Goal: Information Seeking & Learning: Find specific fact

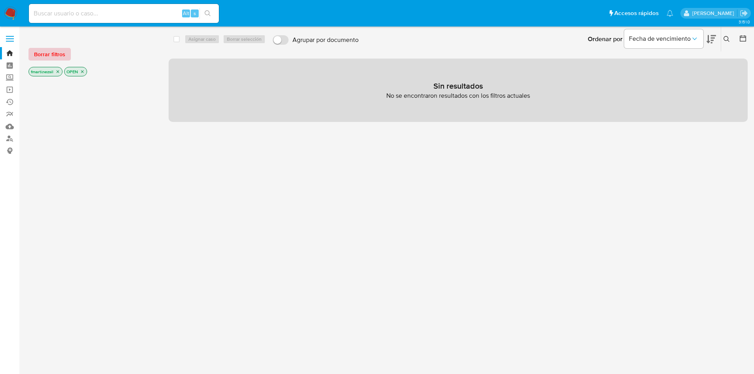
click at [59, 53] on span "Borrar filtros" at bounding box center [49, 54] width 31 height 11
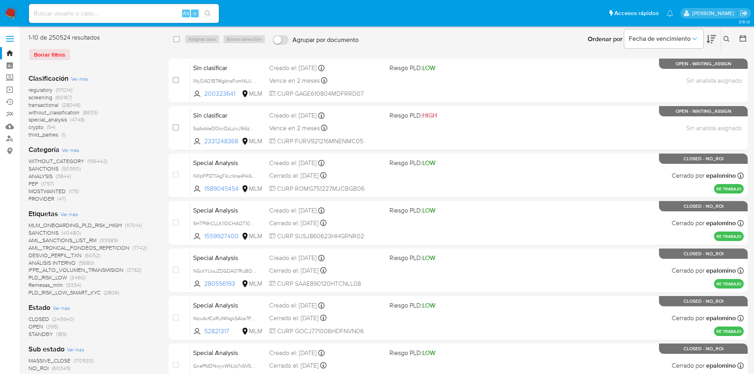
click at [9, 40] on label at bounding box center [10, 38] width 20 height 17
click at [0, 0] on input "checkbox" at bounding box center [0, 0] width 0 height 0
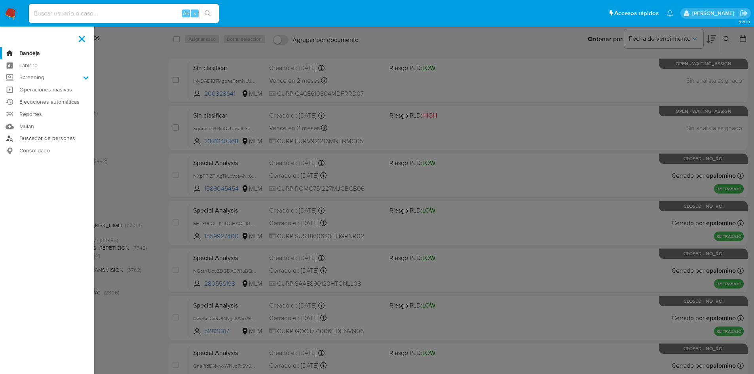
click at [35, 140] on link "Buscador de personas" at bounding box center [47, 139] width 94 height 12
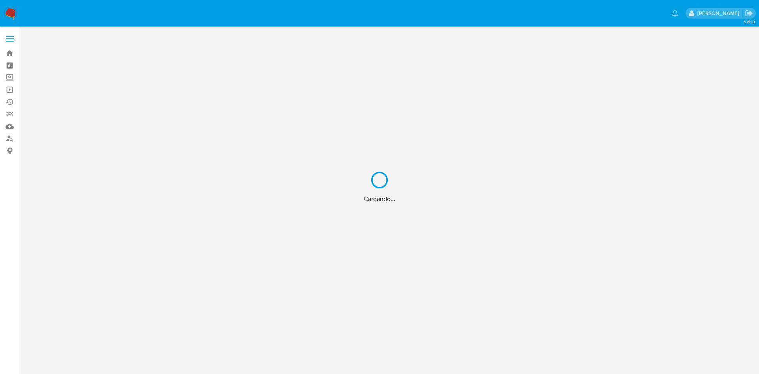
drag, startPoint x: 1, startPoint y: 185, endPoint x: 6, endPoint y: 75, distance: 109.7
click at [6, 75] on div "Cargando..." at bounding box center [379, 187] width 759 height 374
click at [10, 75] on div "Cargando..." at bounding box center [379, 187] width 759 height 374
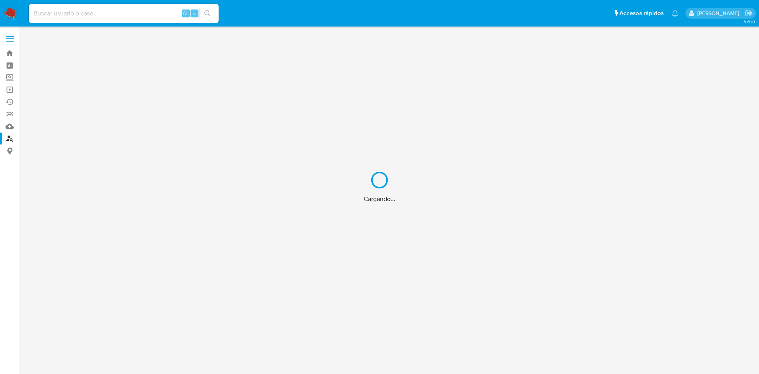
click at [8, 55] on div "Cargando..." at bounding box center [379, 187] width 759 height 374
click at [7, 13] on div "Cargando..." at bounding box center [379, 187] width 759 height 374
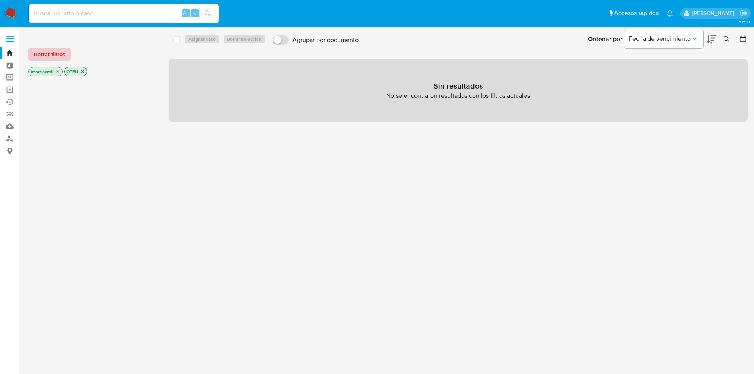
click at [59, 55] on span "Borrar filtros" at bounding box center [49, 54] width 31 height 11
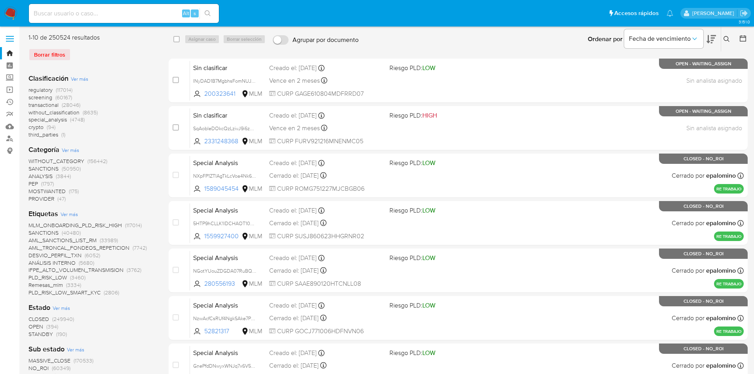
click at [4, 40] on label at bounding box center [10, 38] width 20 height 17
click at [0, 0] on input "checkbox" at bounding box center [0, 0] width 0 height 0
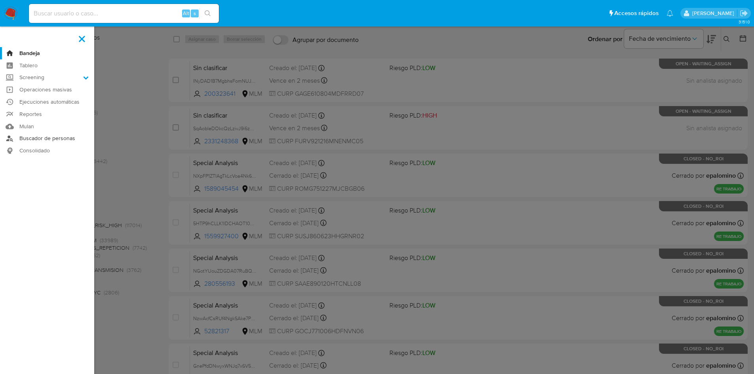
click at [50, 142] on link "Buscador de personas" at bounding box center [47, 139] width 94 height 12
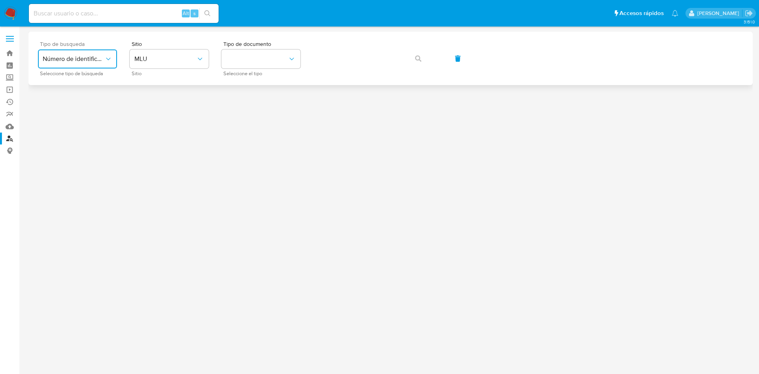
click at [100, 58] on span "Número de identificación" at bounding box center [74, 59] width 62 height 8
click at [96, 88] on span "Número de identificación" at bounding box center [75, 84] width 65 height 16
click at [165, 57] on button "site_id" at bounding box center [169, 58] width 79 height 19
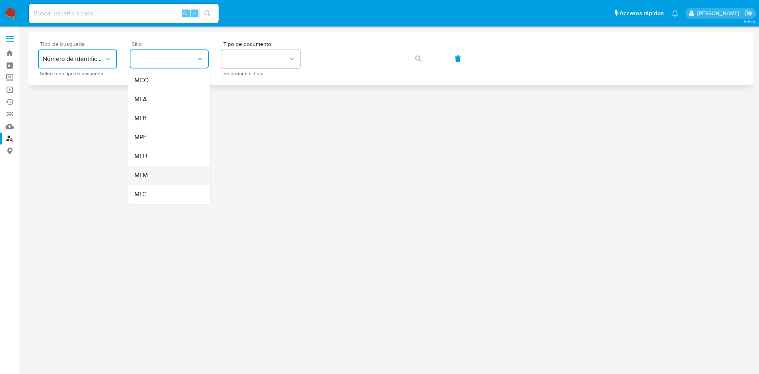
click at [150, 172] on div "MLM" at bounding box center [166, 175] width 65 height 19
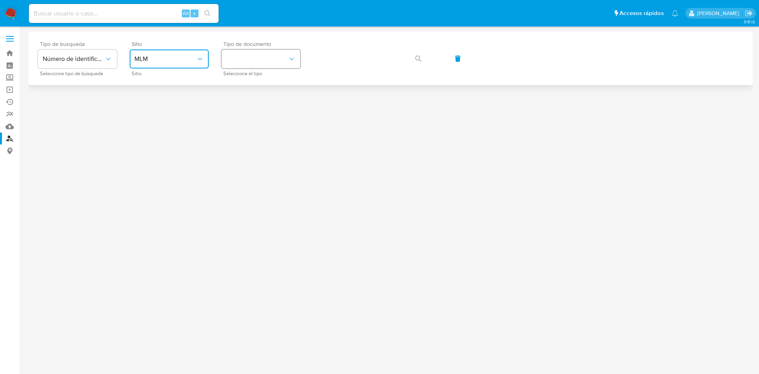
click at [282, 60] on button "identificationType" at bounding box center [261, 58] width 79 height 19
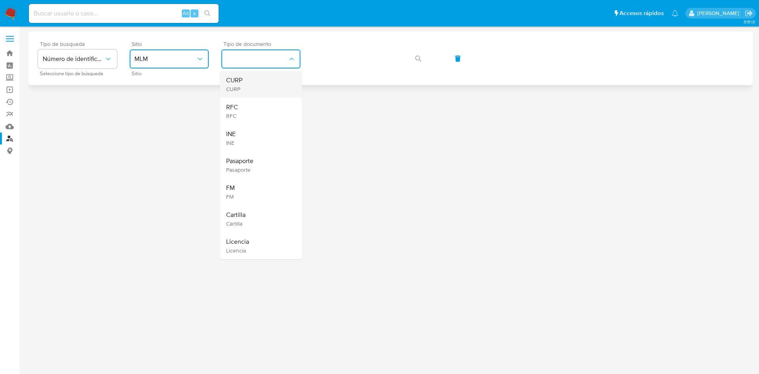
click at [261, 85] on div "CURP CURP" at bounding box center [258, 84] width 65 height 27
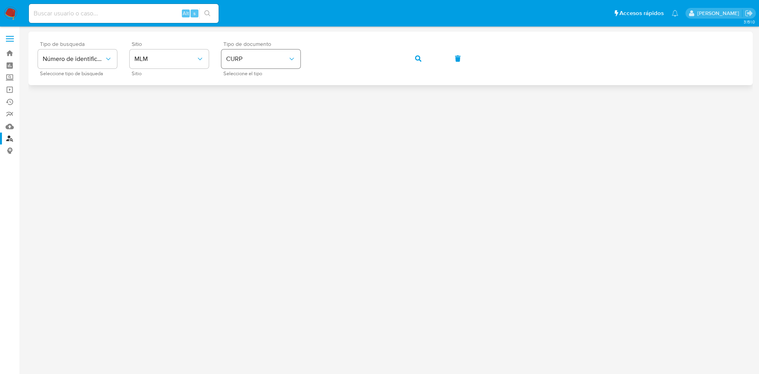
click at [275, 53] on button "CURP" at bounding box center [261, 58] width 79 height 19
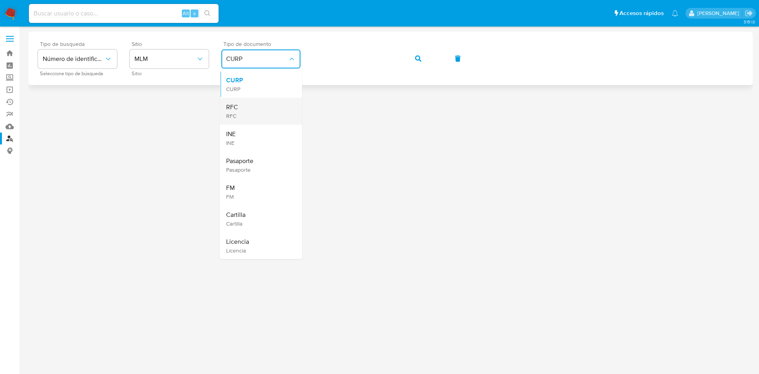
click at [252, 108] on div "RFC RFC" at bounding box center [258, 111] width 65 height 27
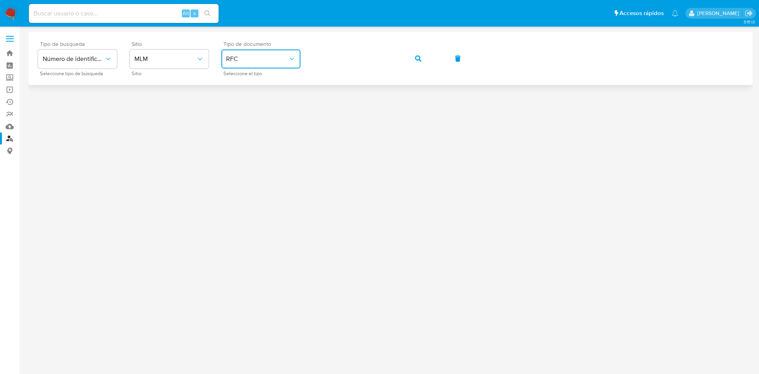
click at [425, 57] on button "button" at bounding box center [418, 58] width 27 height 19
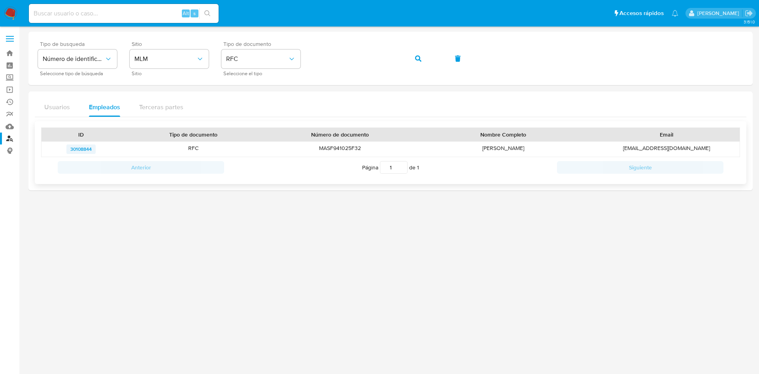
drag, startPoint x: 96, startPoint y: 151, endPoint x: 70, endPoint y: 150, distance: 25.7
click at [70, 150] on div "30108844" at bounding box center [81, 149] width 79 height 15
